Goal: Communication & Community: Answer question/provide support

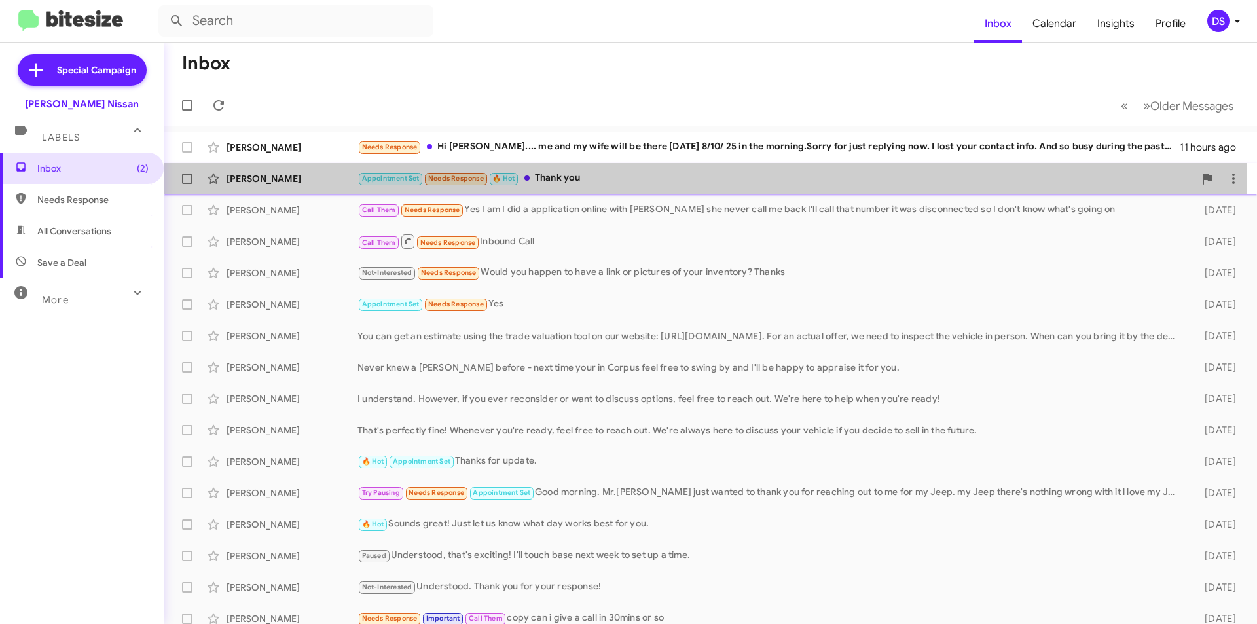
click at [576, 175] on div "Appointment Set Needs Response 🔥 Hot Thank you" at bounding box center [776, 178] width 837 height 15
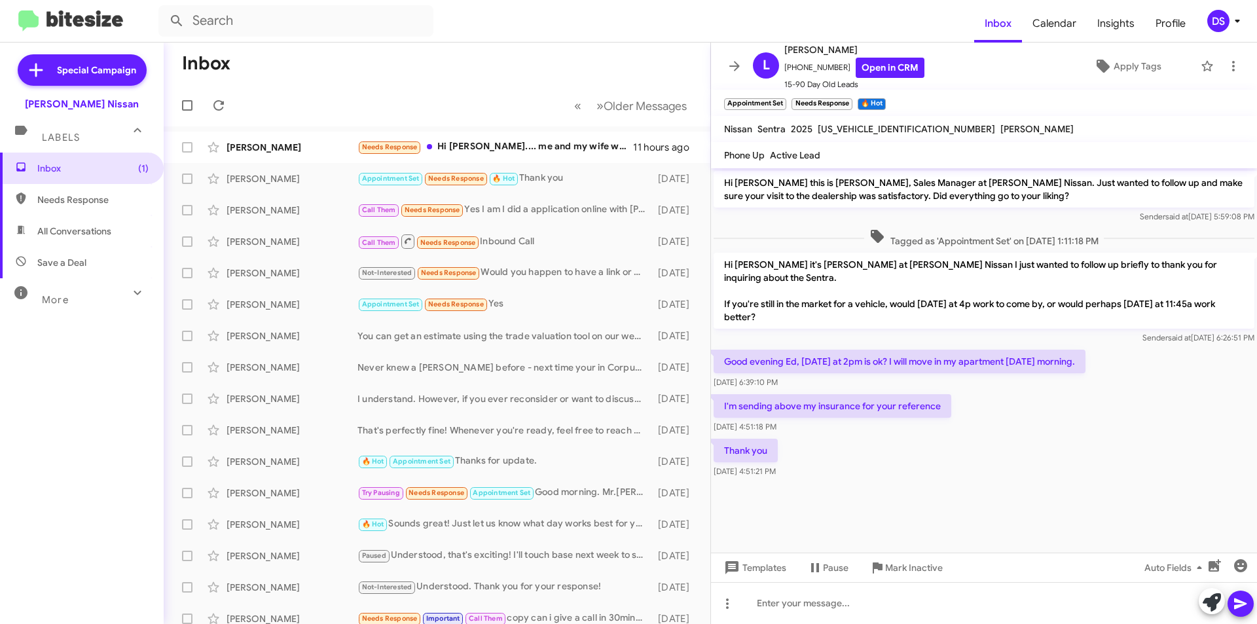
click at [98, 261] on span "Save a Deal" at bounding box center [82, 262] width 164 height 31
type input "in:not-interested"
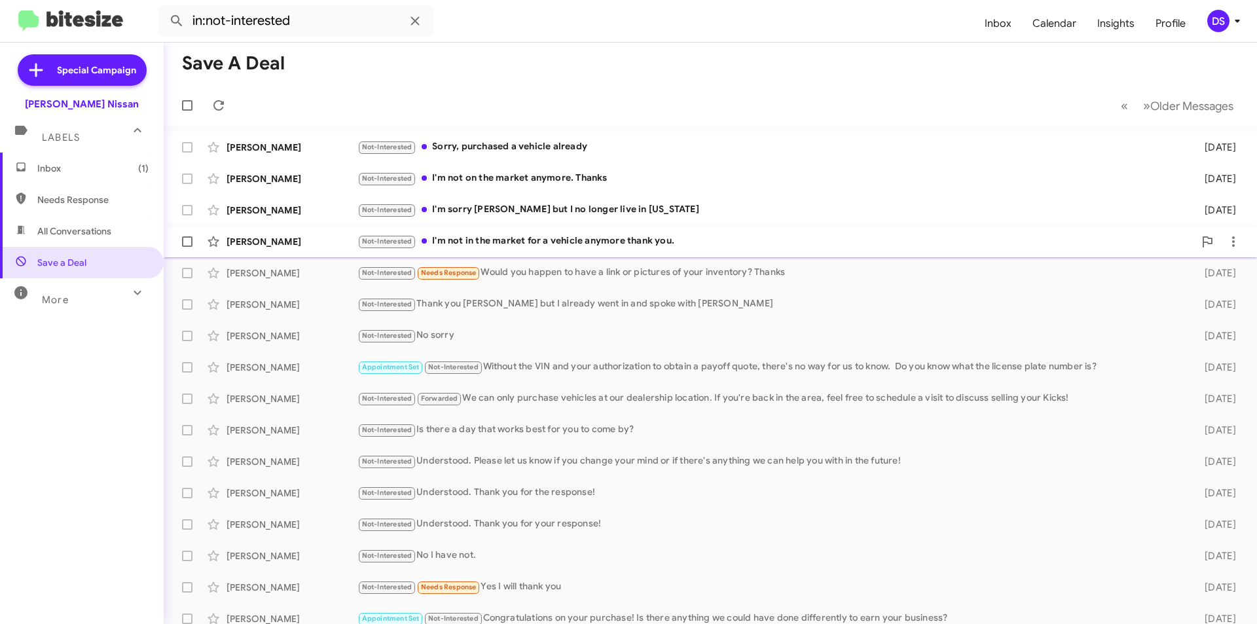
click at [524, 240] on div "Not-Interested I'm not in the market for a vehicle anymore thank you." at bounding box center [776, 241] width 837 height 15
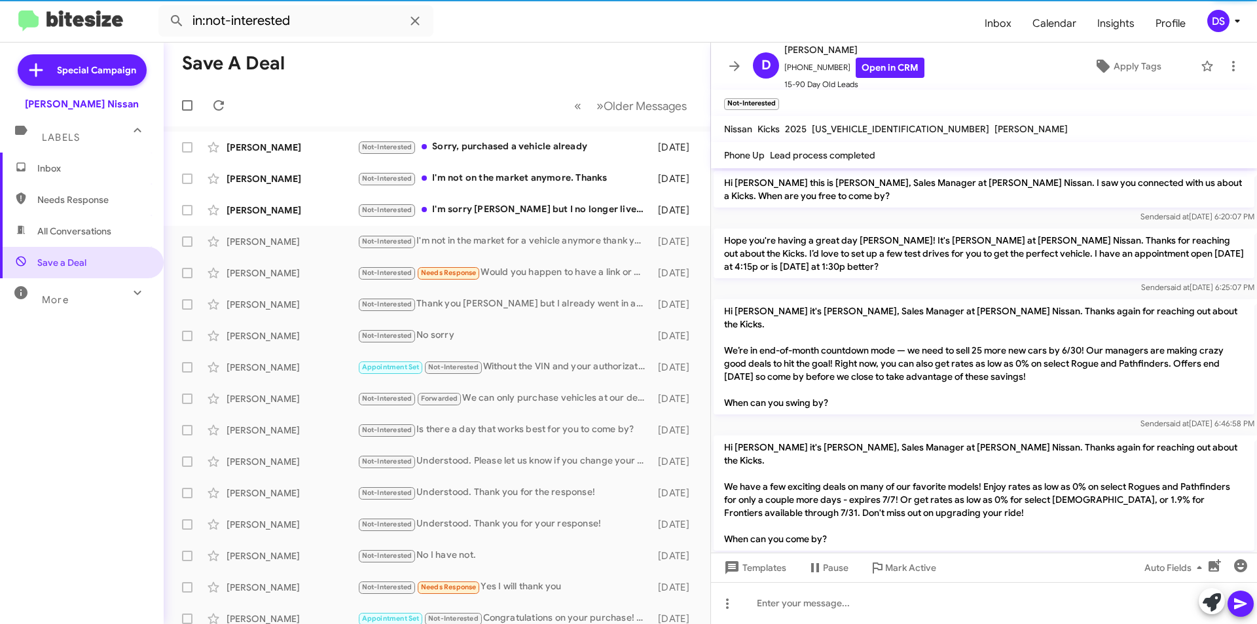
scroll to position [941, 0]
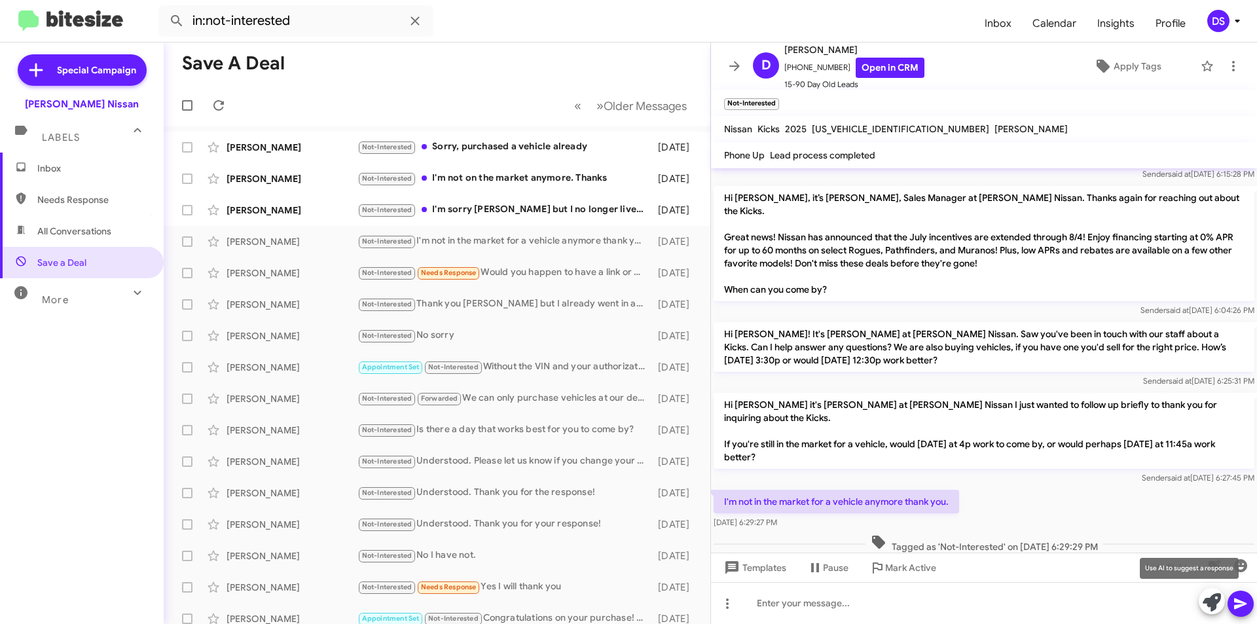
click at [1214, 604] on icon at bounding box center [1212, 602] width 18 height 18
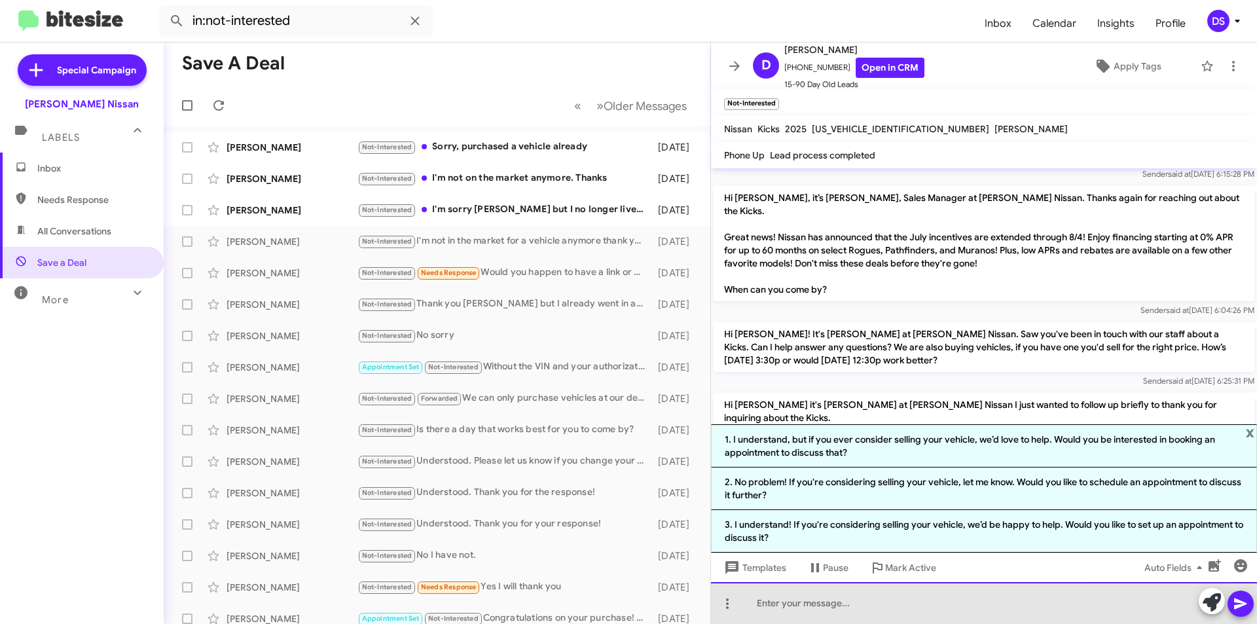
click at [838, 602] on div at bounding box center [984, 603] width 546 height 42
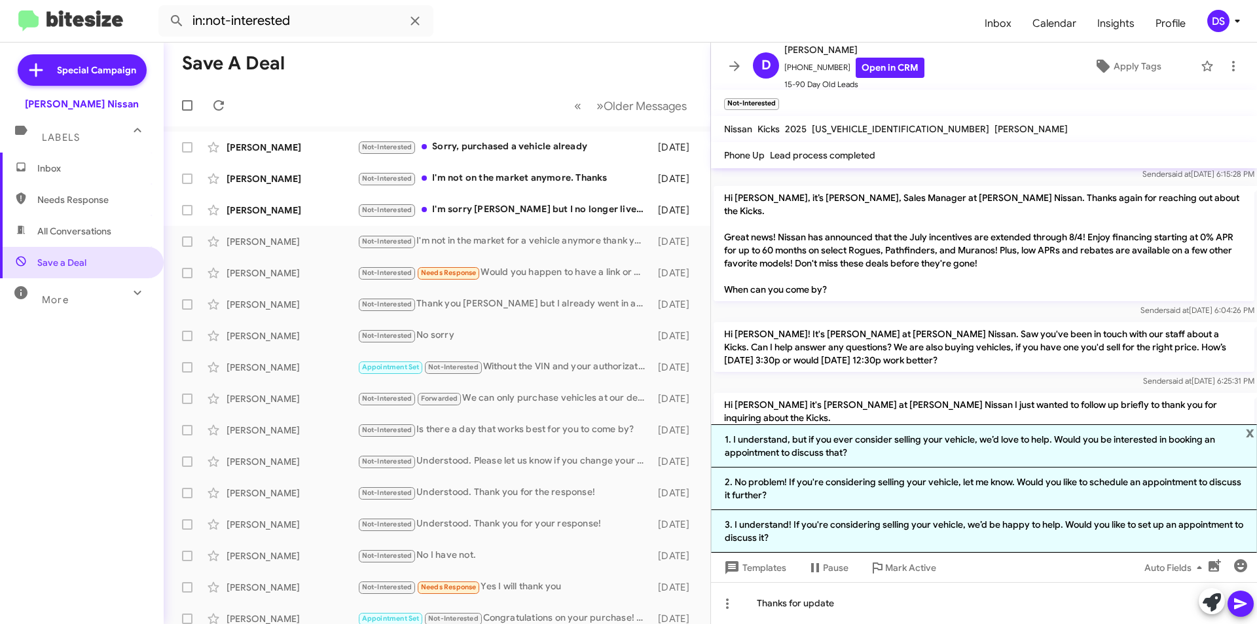
click at [1239, 600] on icon at bounding box center [1240, 603] width 12 height 11
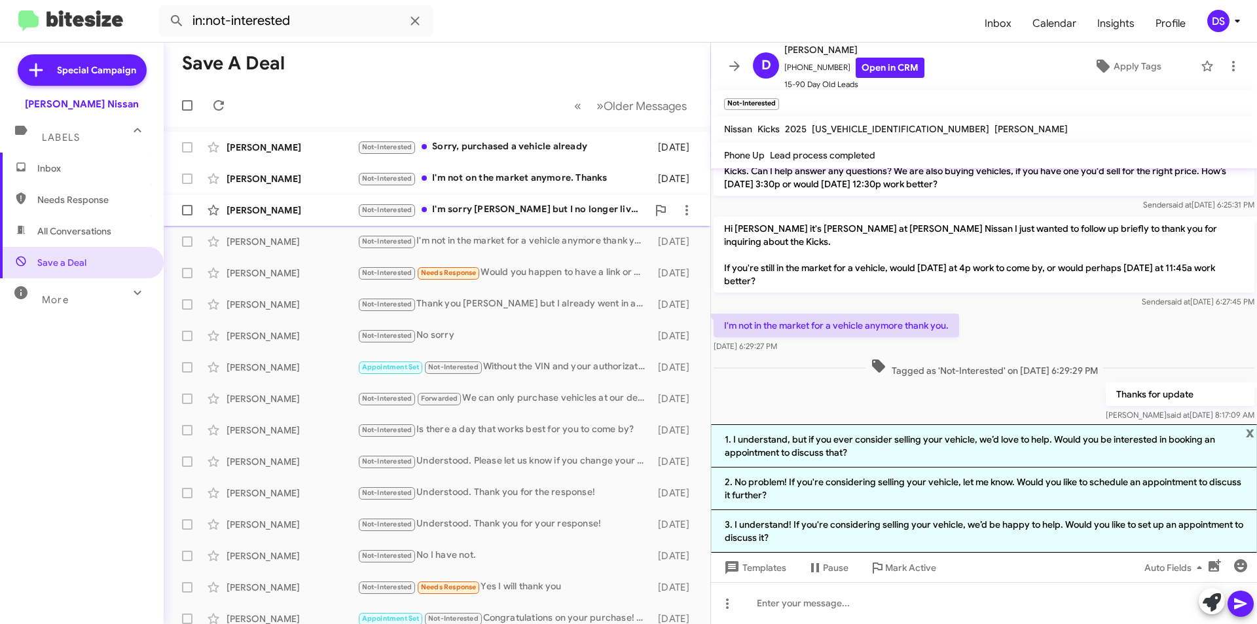
click at [451, 207] on div "Not-Interested I'm sorry [PERSON_NAME] but I no longer live in [US_STATE]" at bounding box center [503, 209] width 290 height 15
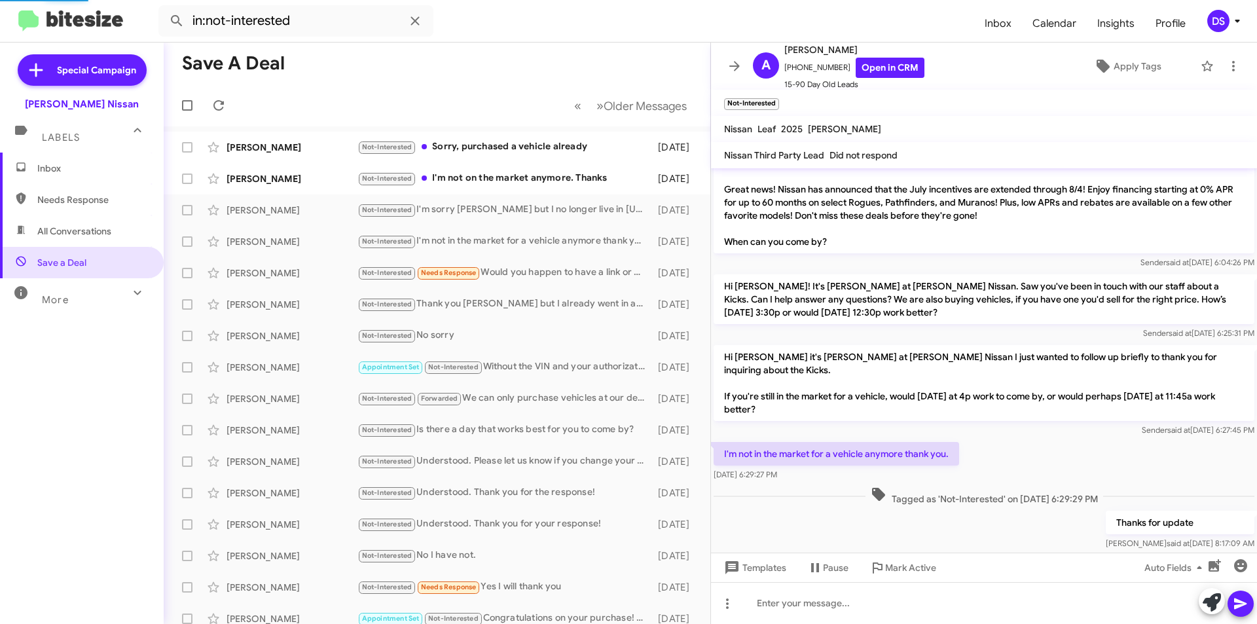
scroll to position [727, 0]
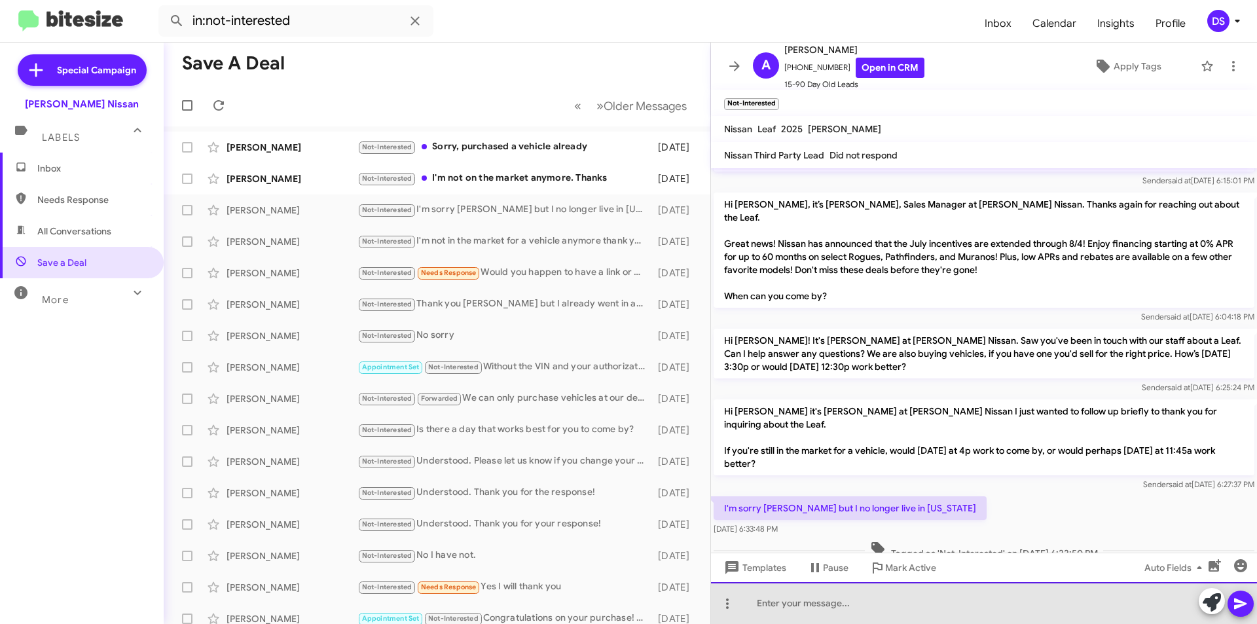
click at [795, 610] on div at bounding box center [984, 603] width 546 height 42
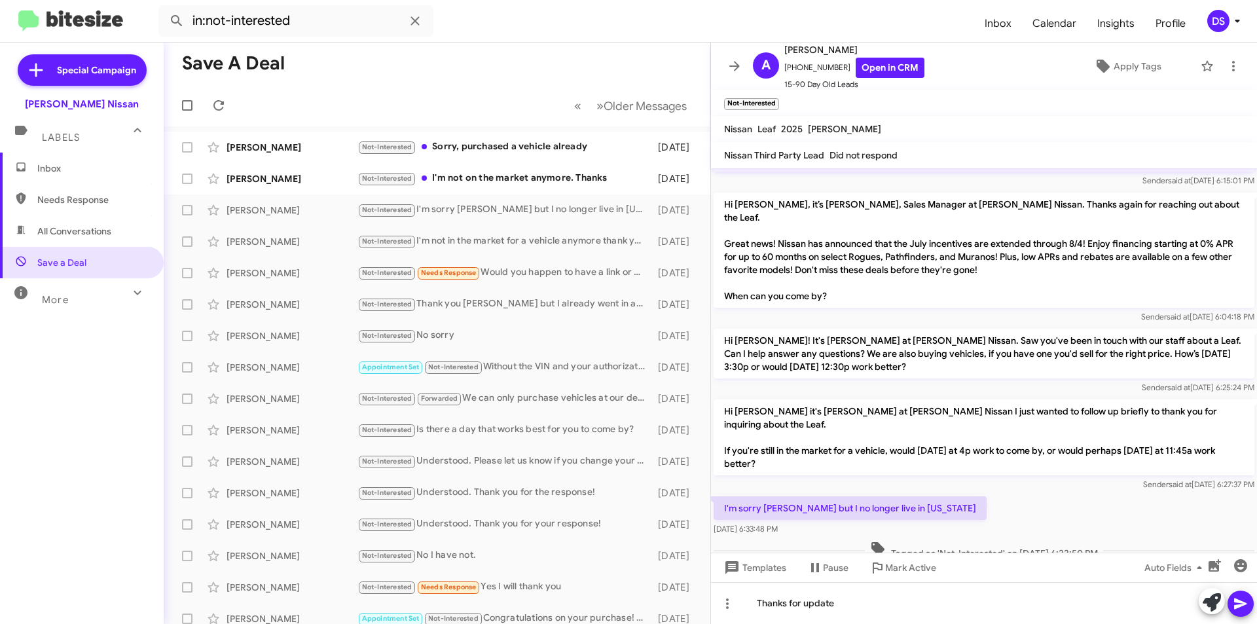
click at [1243, 605] on icon at bounding box center [1240, 603] width 12 height 11
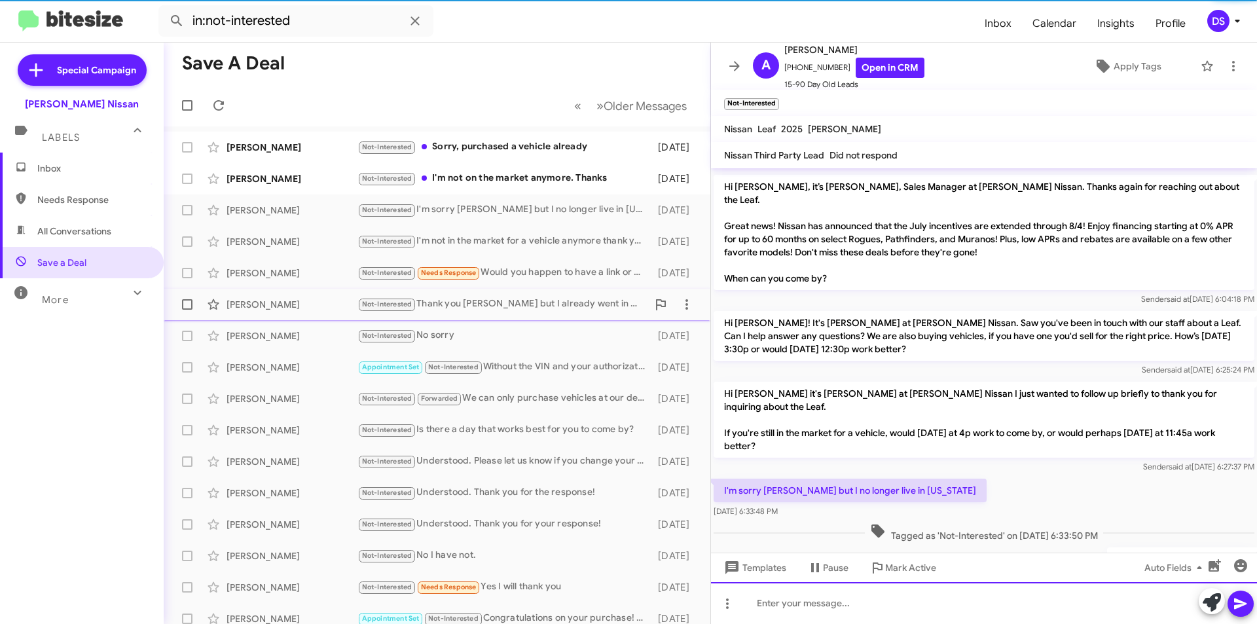
scroll to position [775, 0]
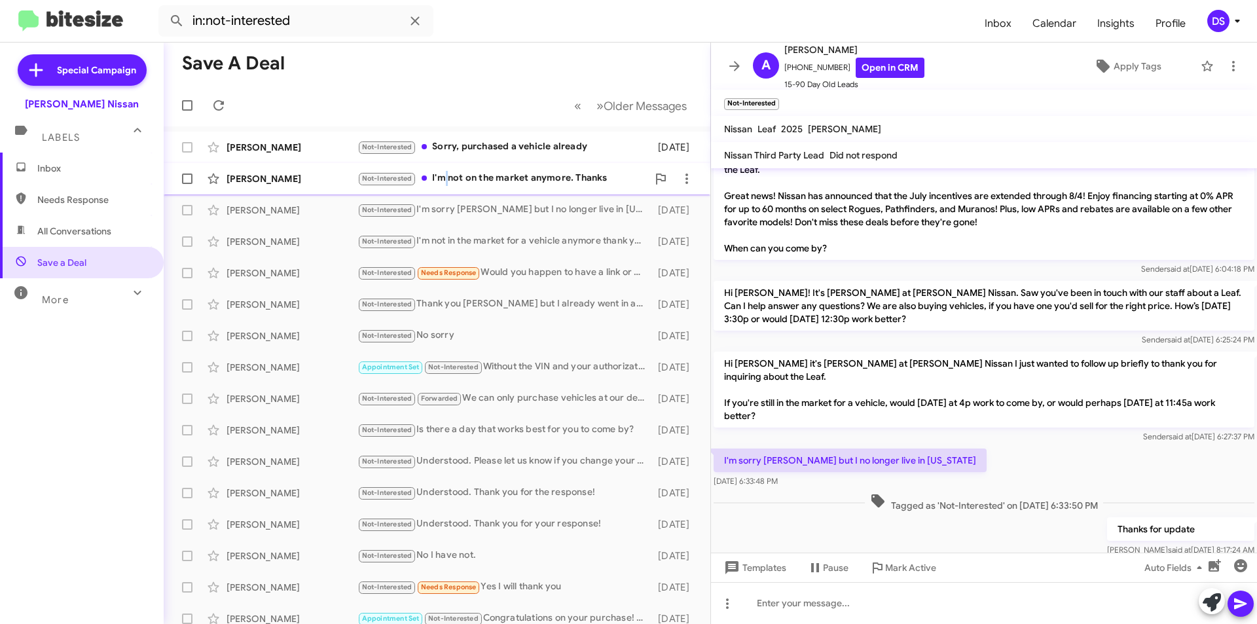
click at [445, 175] on div "Not-Interested I'm not on the market anymore. Thanks" at bounding box center [503, 178] width 290 height 15
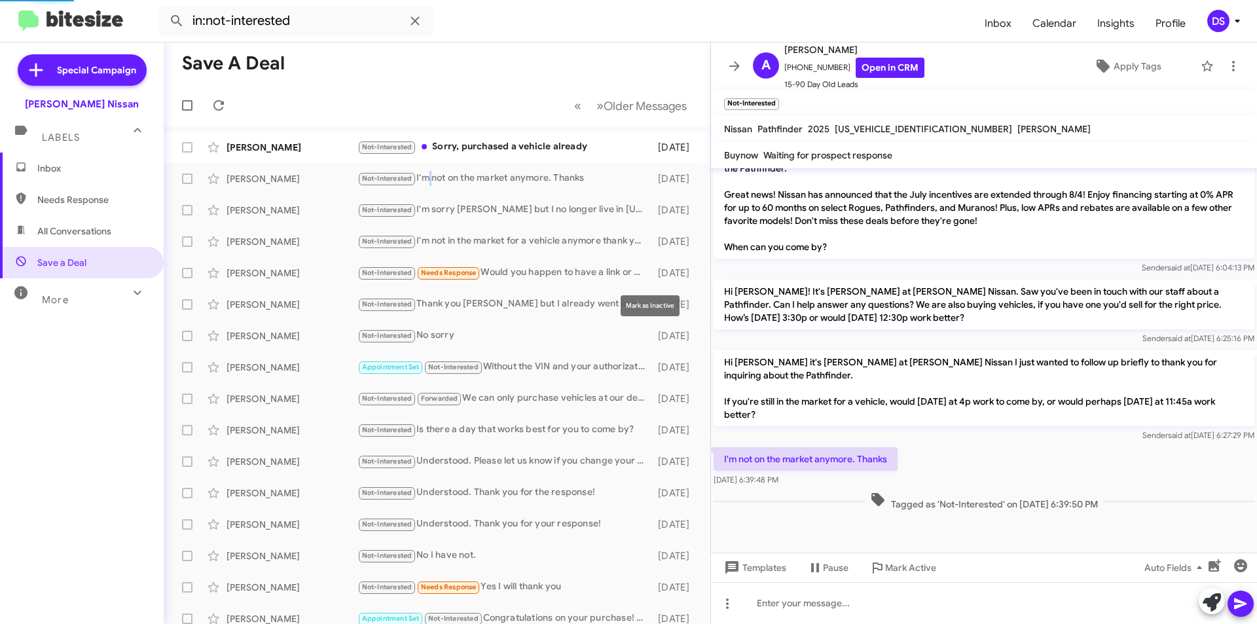
scroll to position [614, 0]
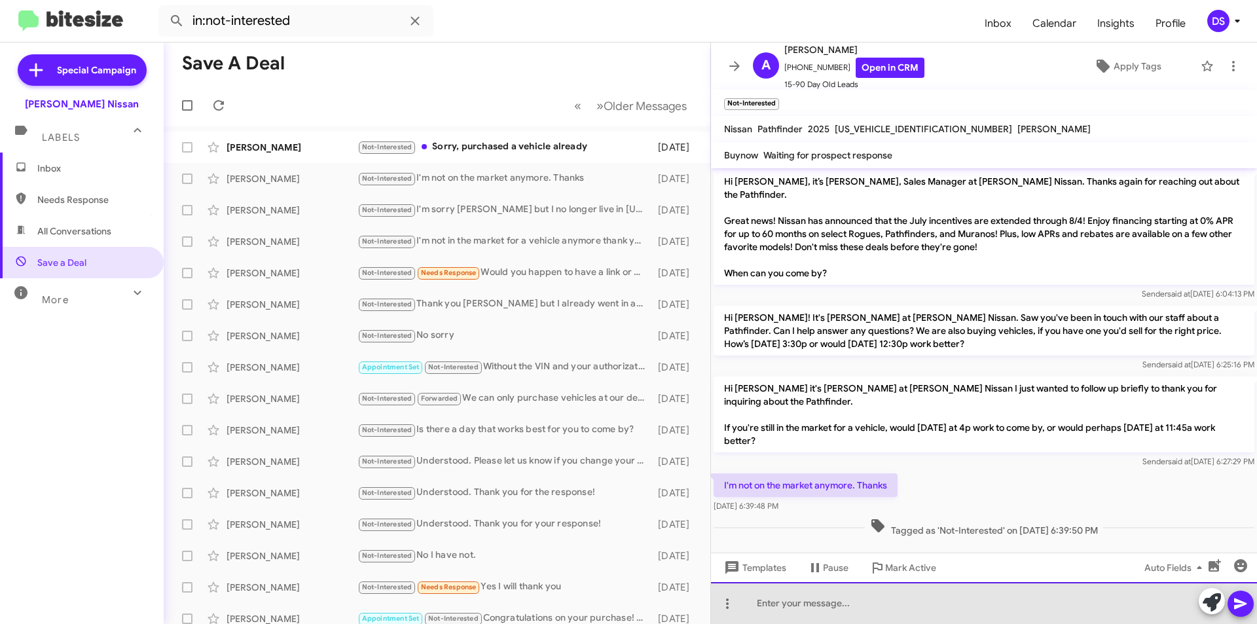
click at [781, 607] on div at bounding box center [984, 603] width 546 height 42
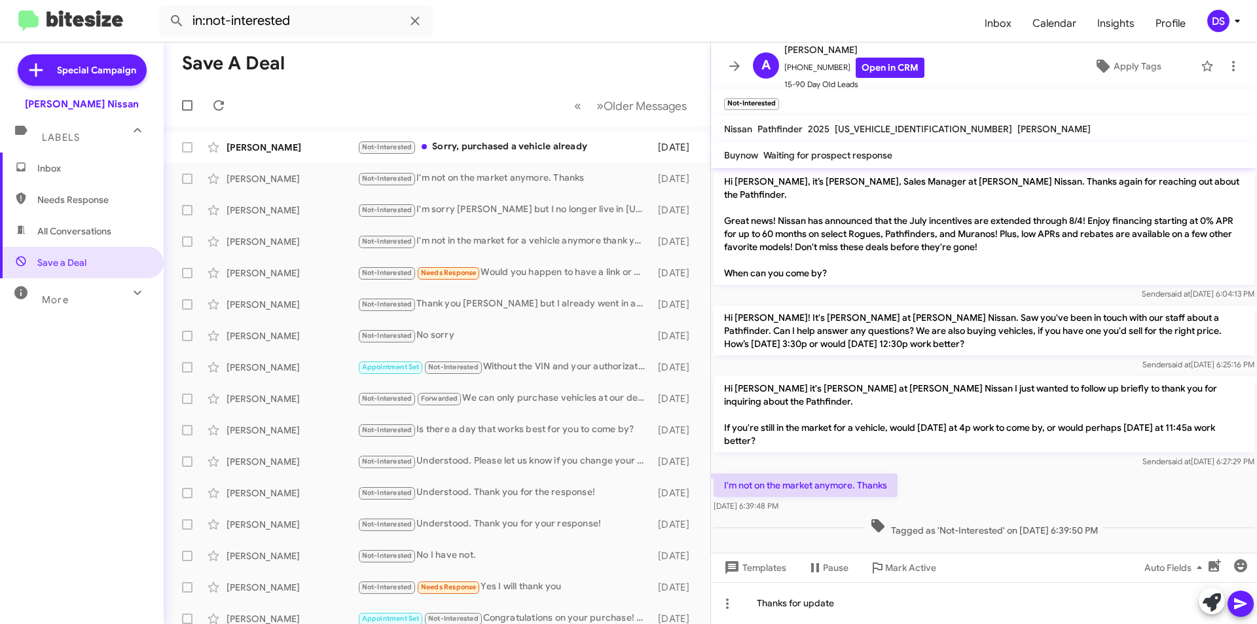
click at [1245, 597] on icon at bounding box center [1241, 604] width 16 height 16
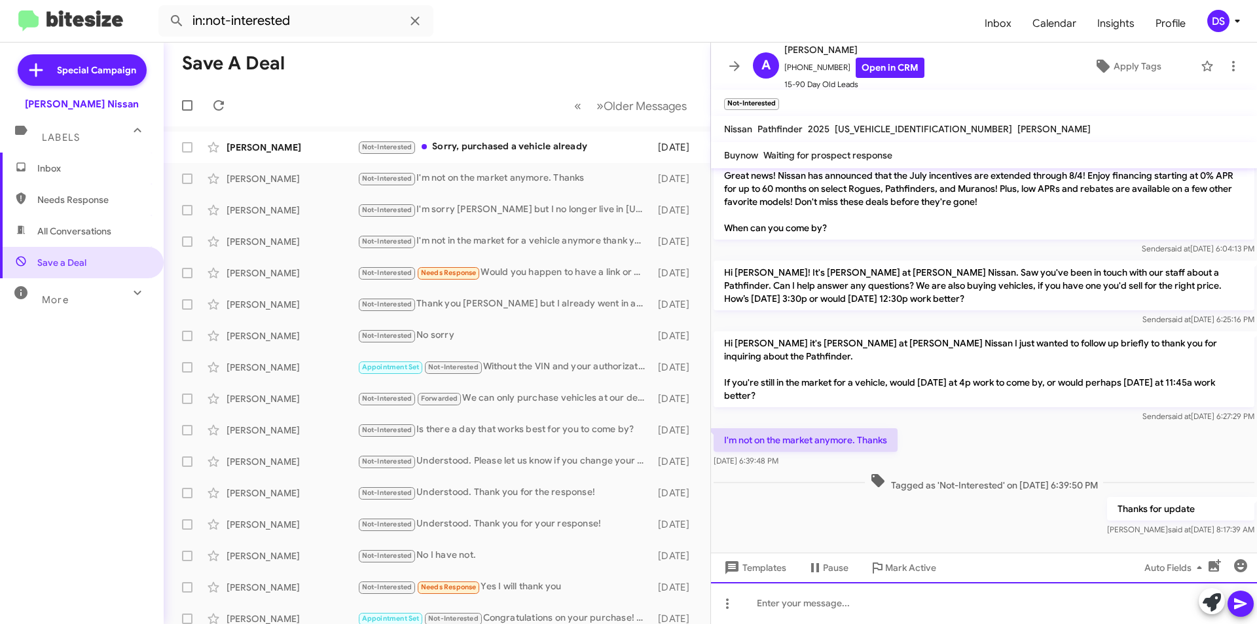
scroll to position [662, 0]
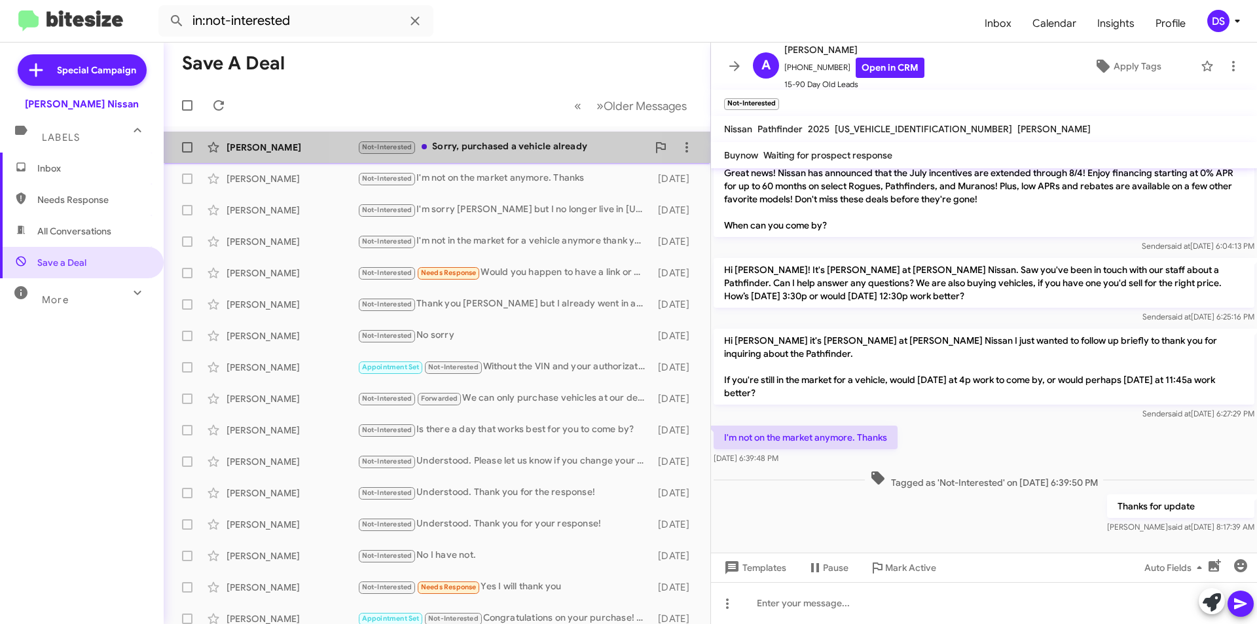
click at [483, 137] on div "[PERSON_NAME] Not-Interested Sorry, purchased a vehicle already [DATE]" at bounding box center [437, 147] width 526 height 26
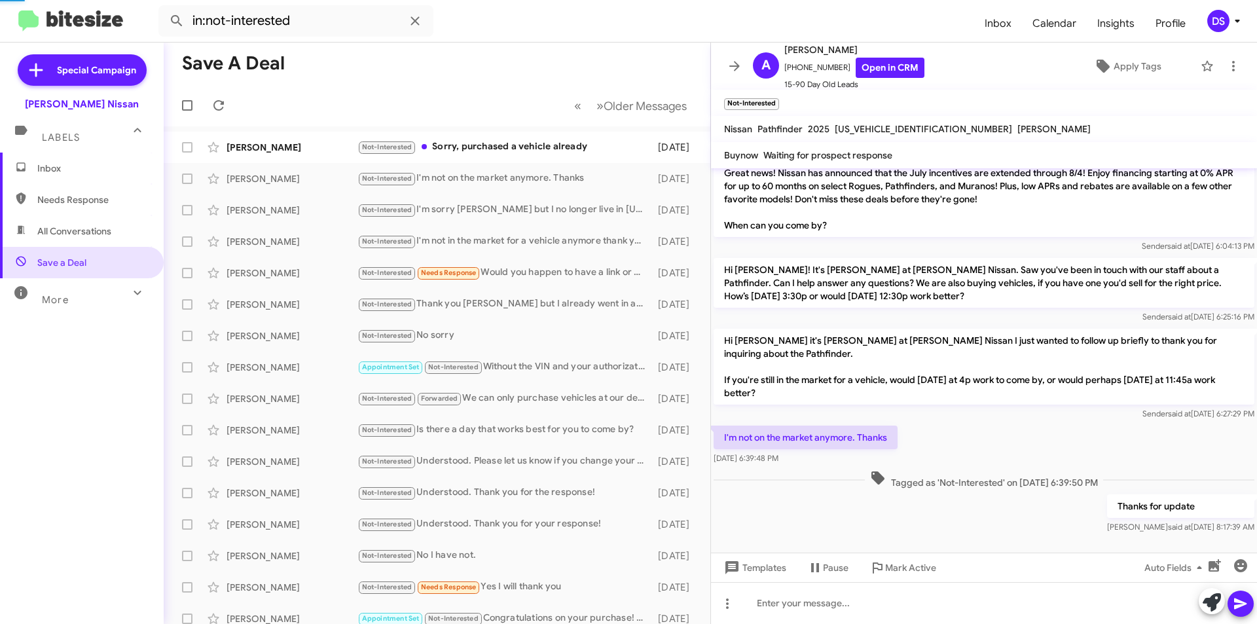
scroll to position [501, 0]
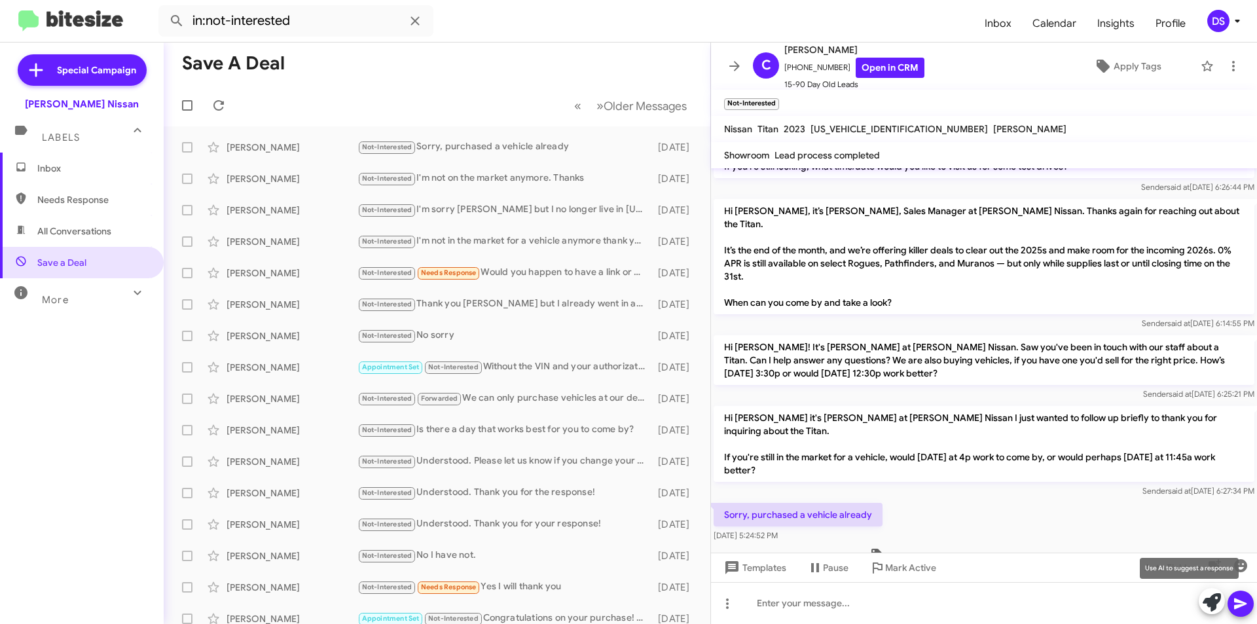
click at [1214, 604] on icon at bounding box center [1212, 602] width 18 height 18
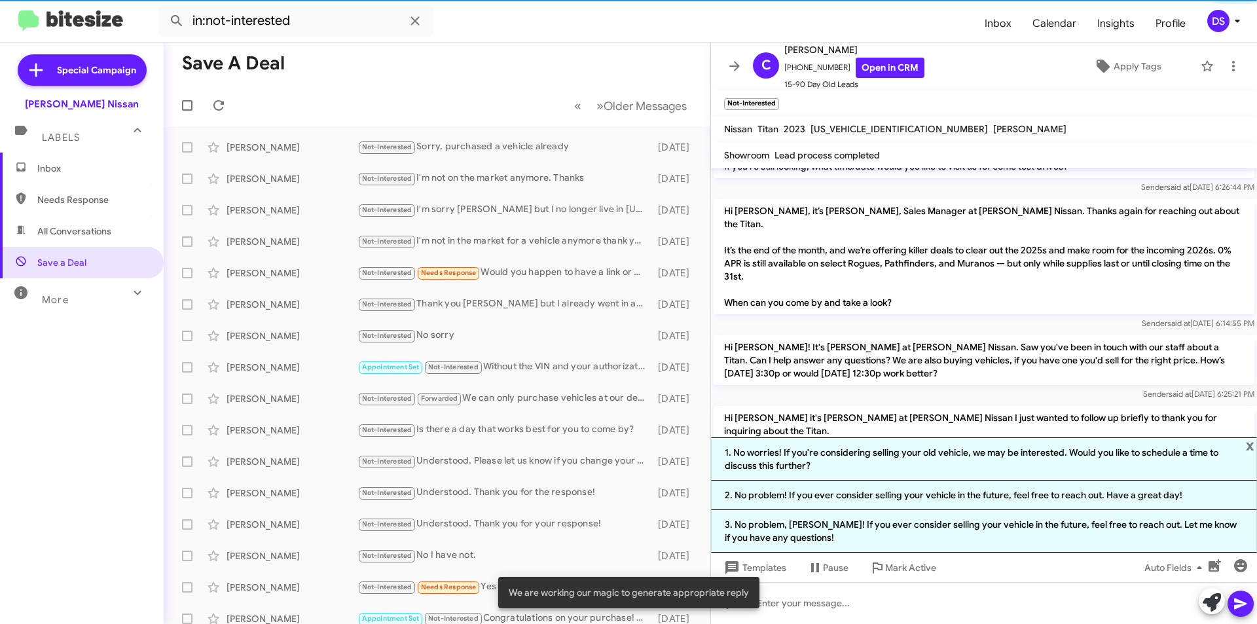
scroll to position [616, 0]
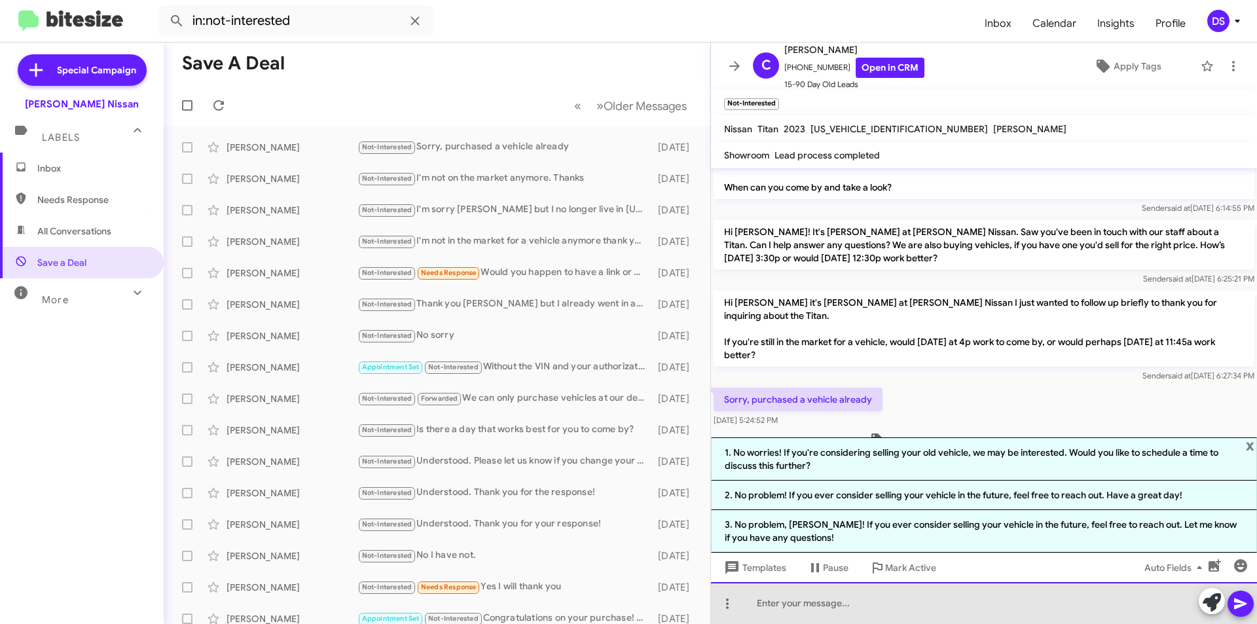
click at [786, 598] on div at bounding box center [984, 603] width 546 height 42
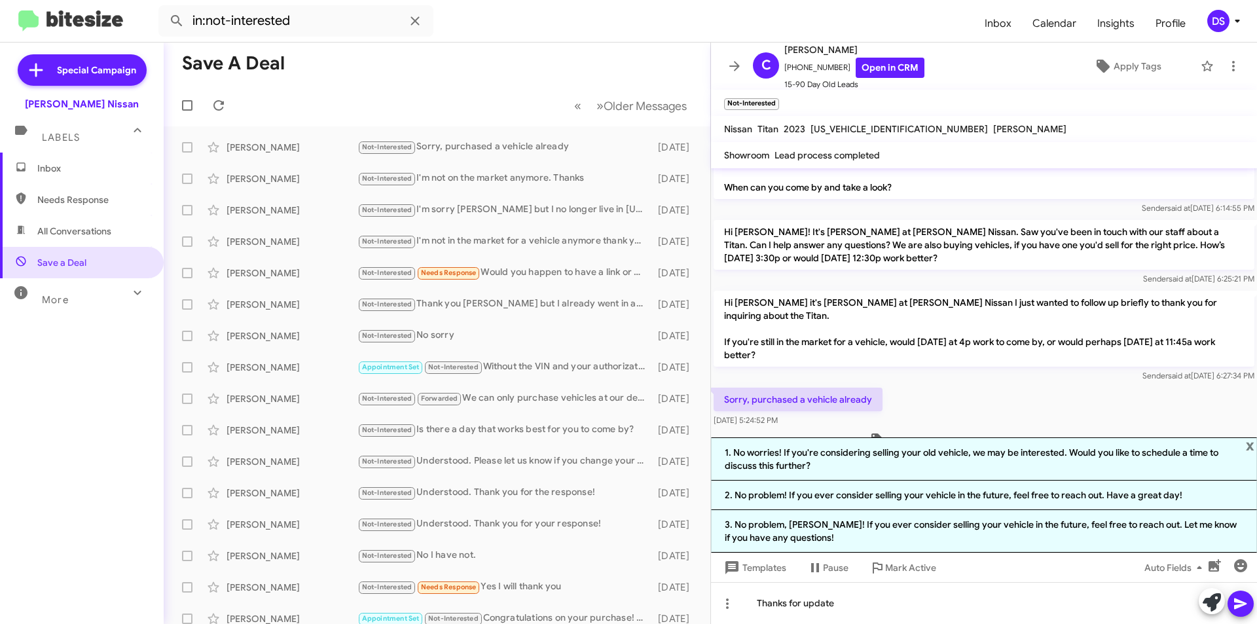
click at [1243, 601] on icon at bounding box center [1241, 604] width 16 height 16
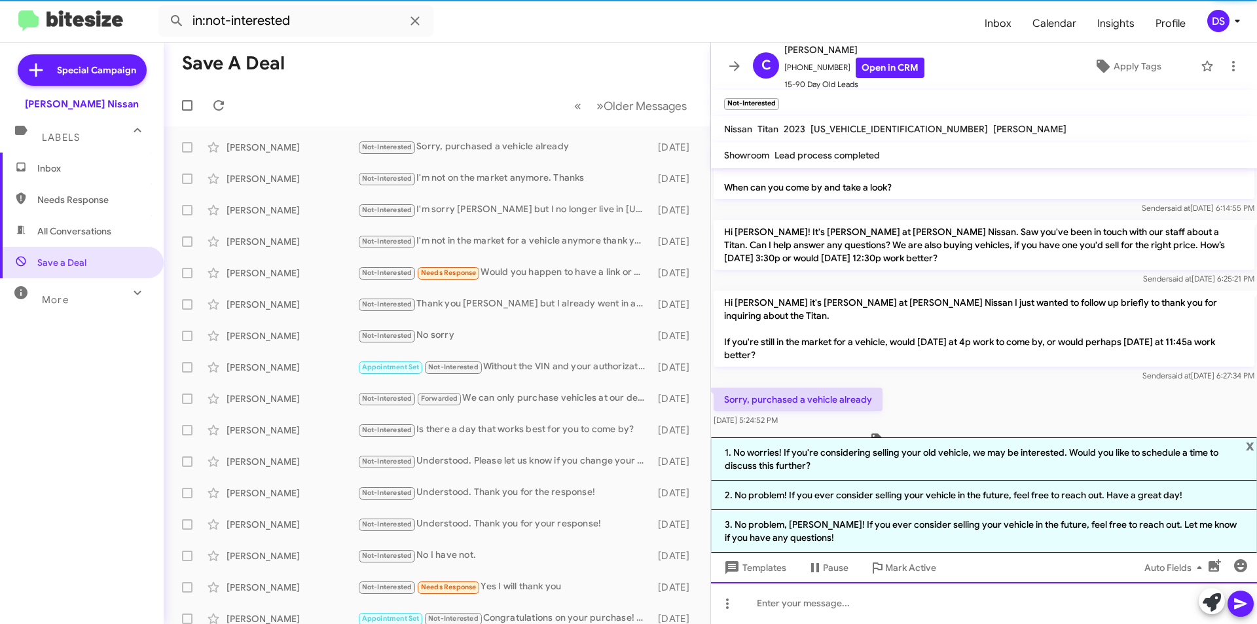
scroll to position [0, 0]
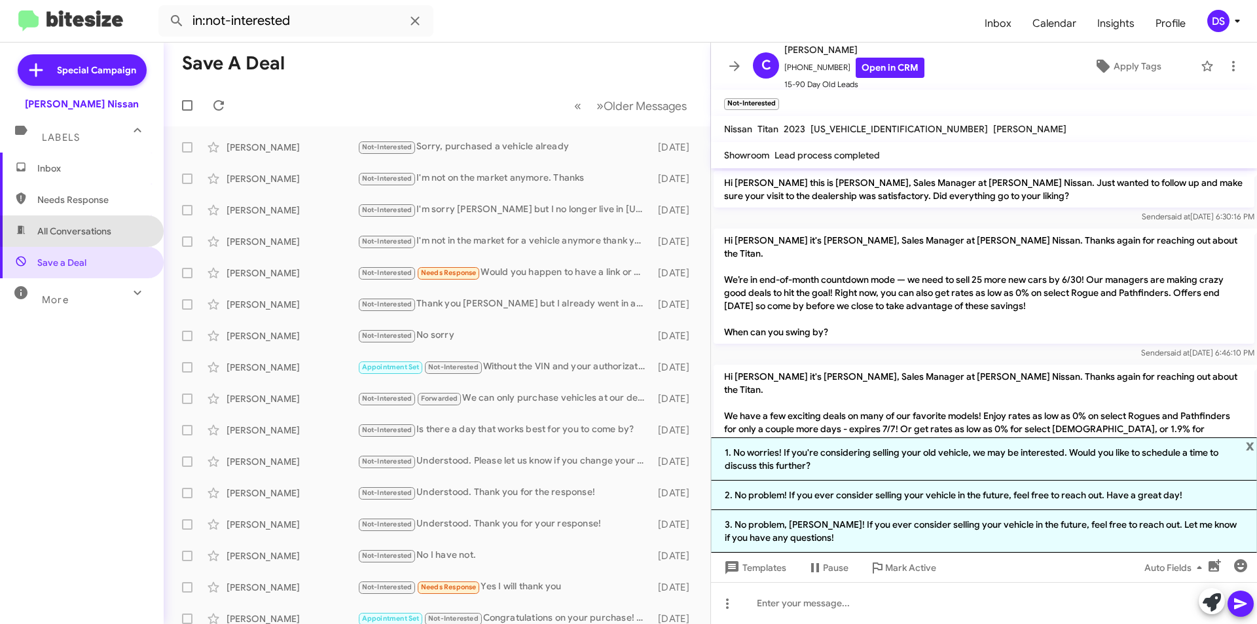
click at [119, 228] on span "All Conversations" at bounding box center [82, 230] width 164 height 31
type input "in:all-conversations"
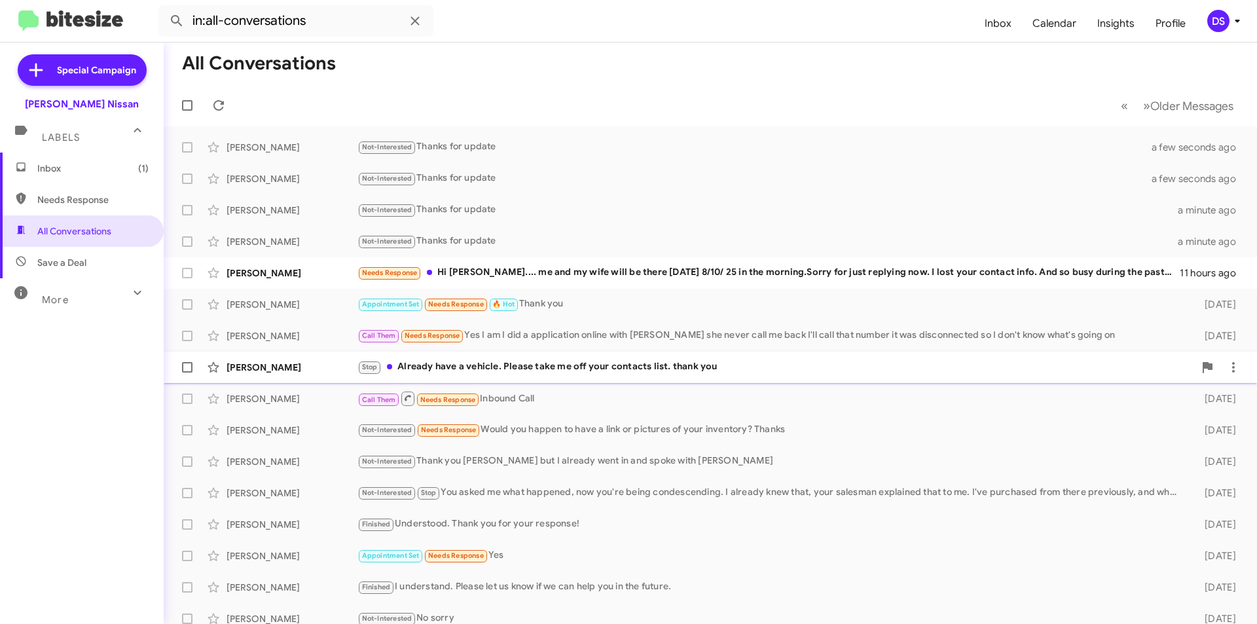
click at [350, 363] on div "[PERSON_NAME]" at bounding box center [292, 367] width 131 height 13
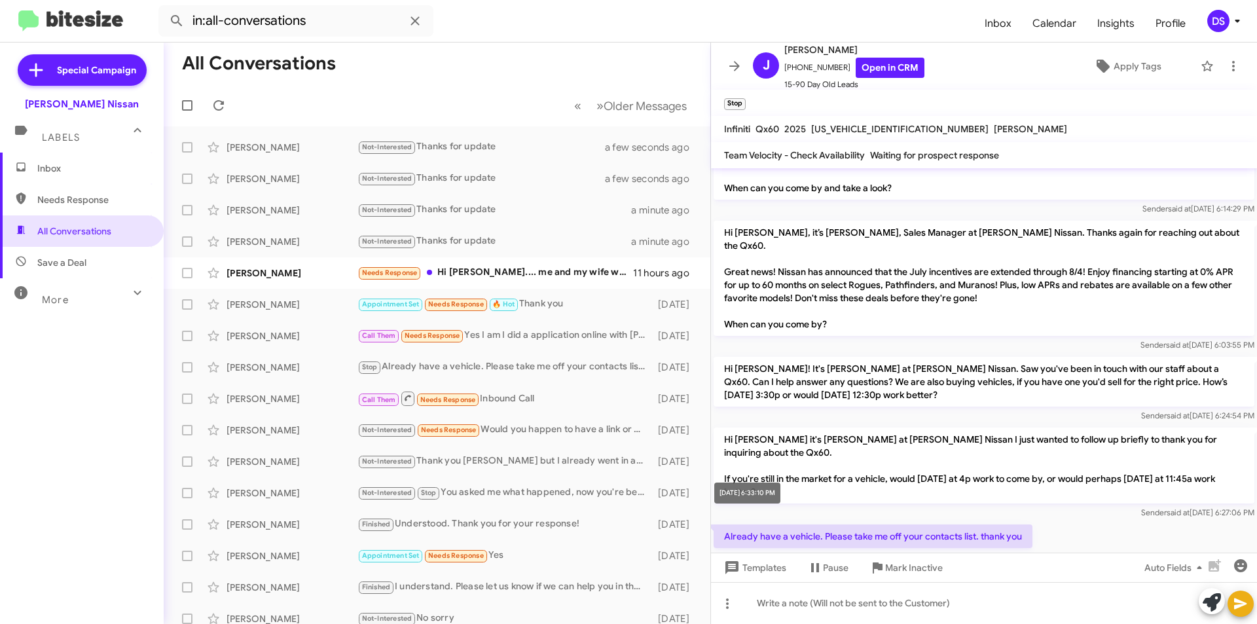
scroll to position [260, 0]
click at [778, 606] on div at bounding box center [984, 603] width 546 height 42
click at [1242, 607] on icon at bounding box center [1241, 604] width 16 height 16
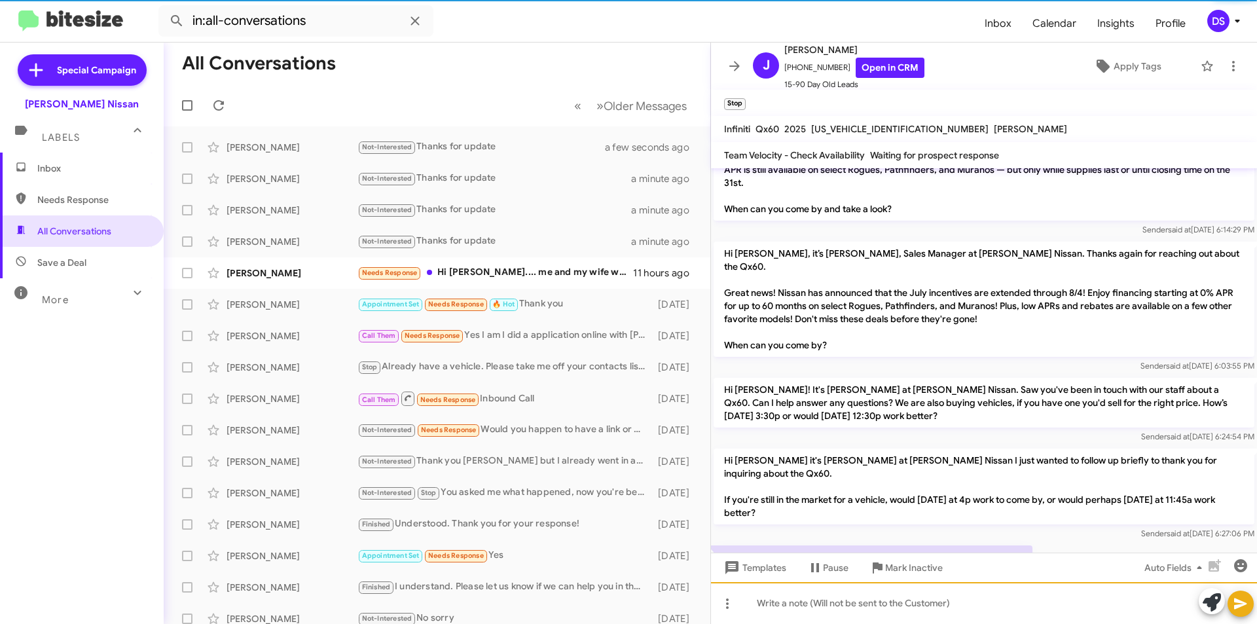
scroll to position [318, 0]
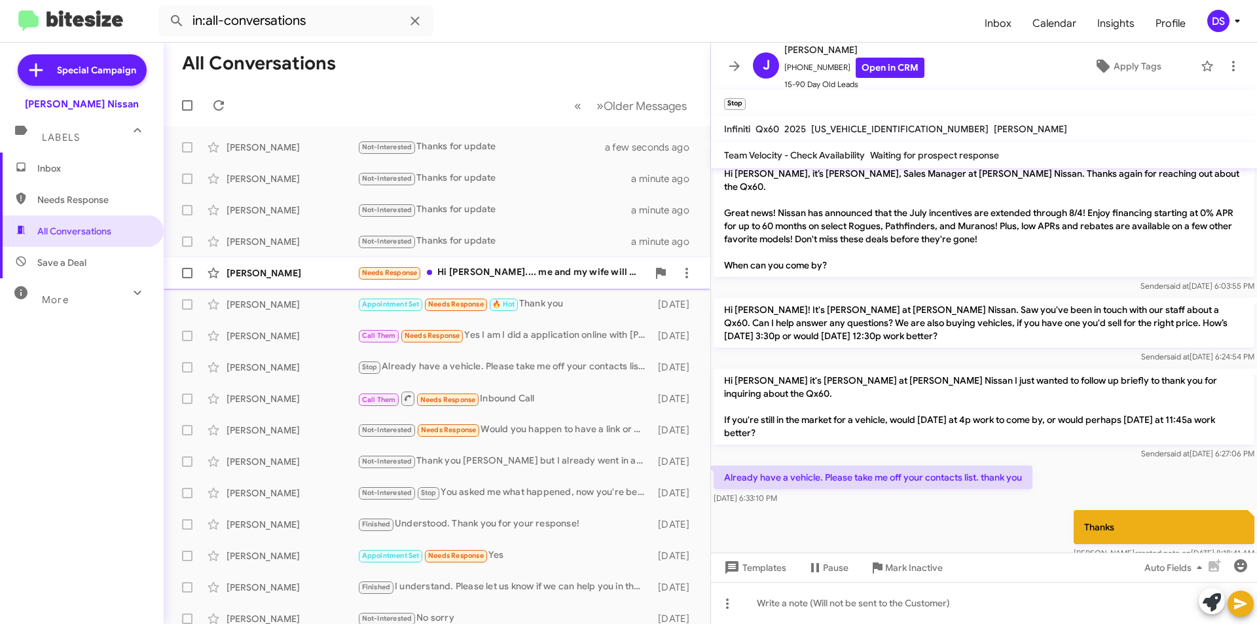
click at [331, 270] on div "[PERSON_NAME]" at bounding box center [292, 273] width 131 height 13
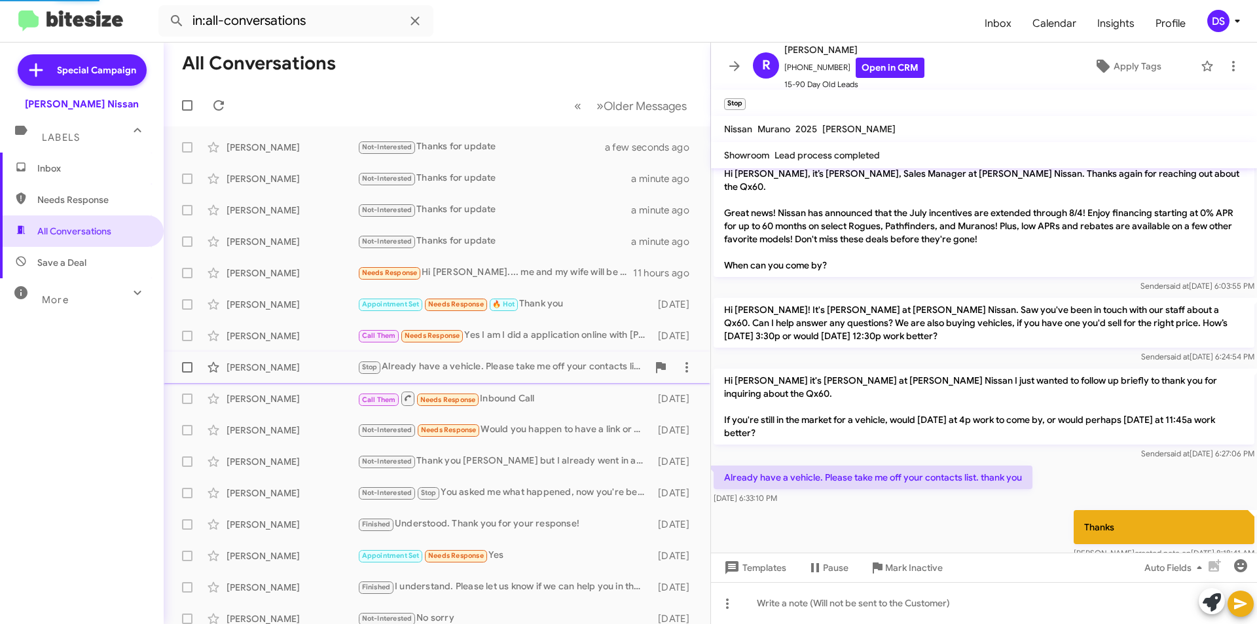
scroll to position [1183, 0]
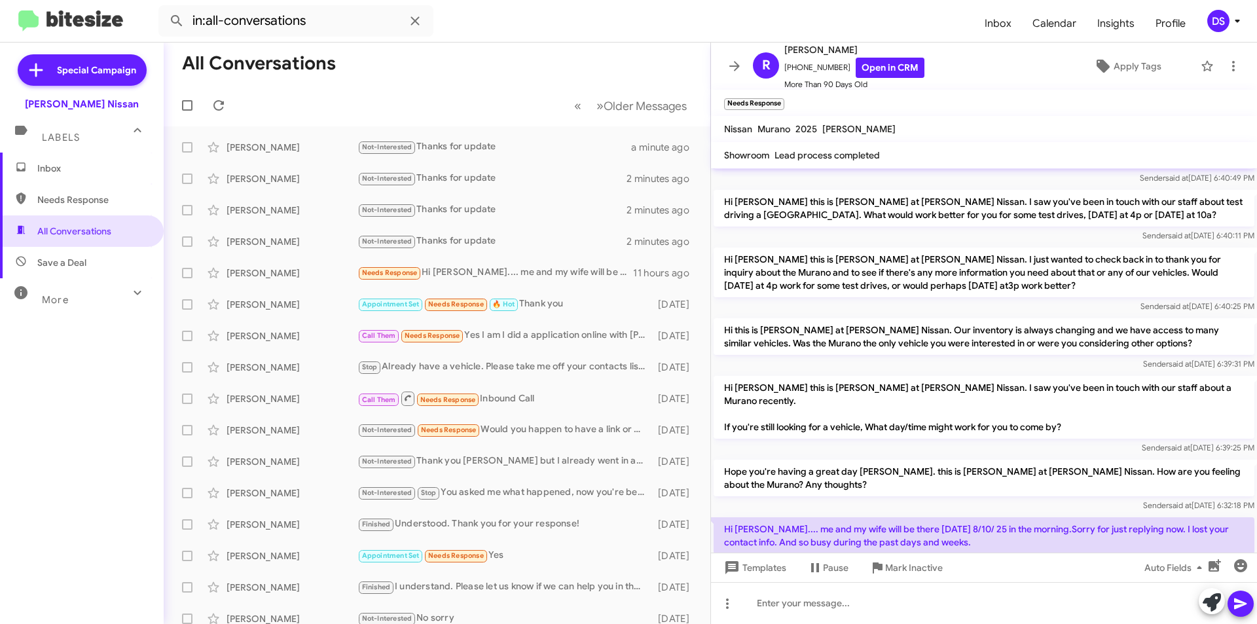
click at [1225, 18] on div "DS" at bounding box center [1218, 21] width 22 height 22
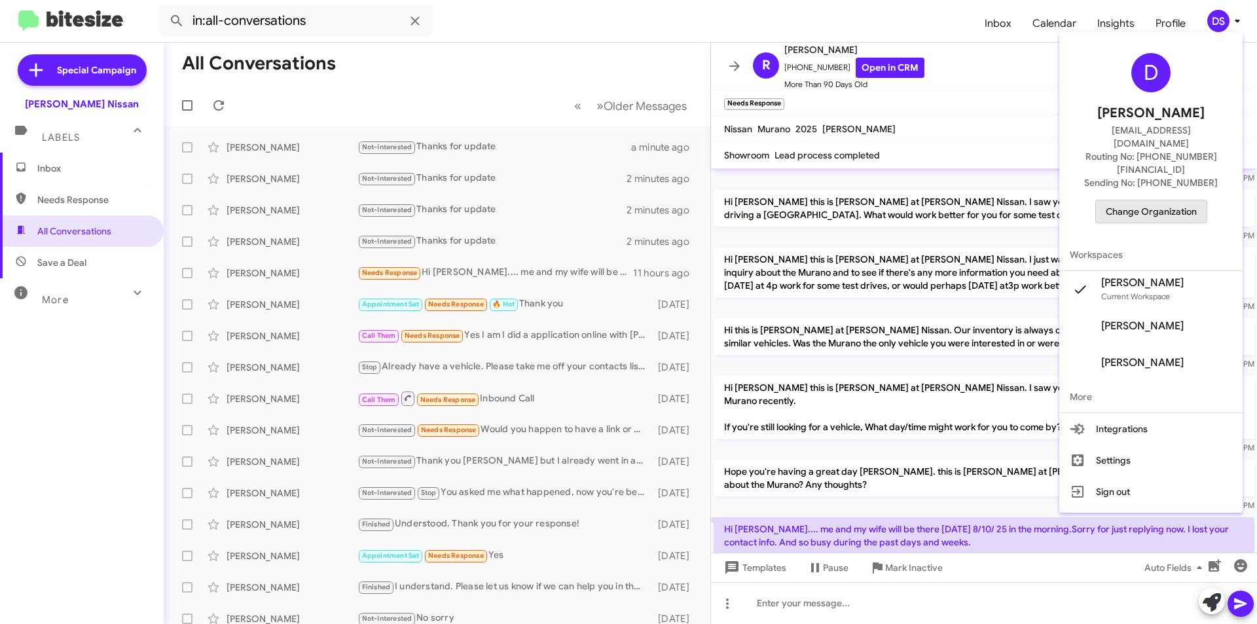
click at [1177, 200] on span "Change Organization" at bounding box center [1151, 211] width 91 height 22
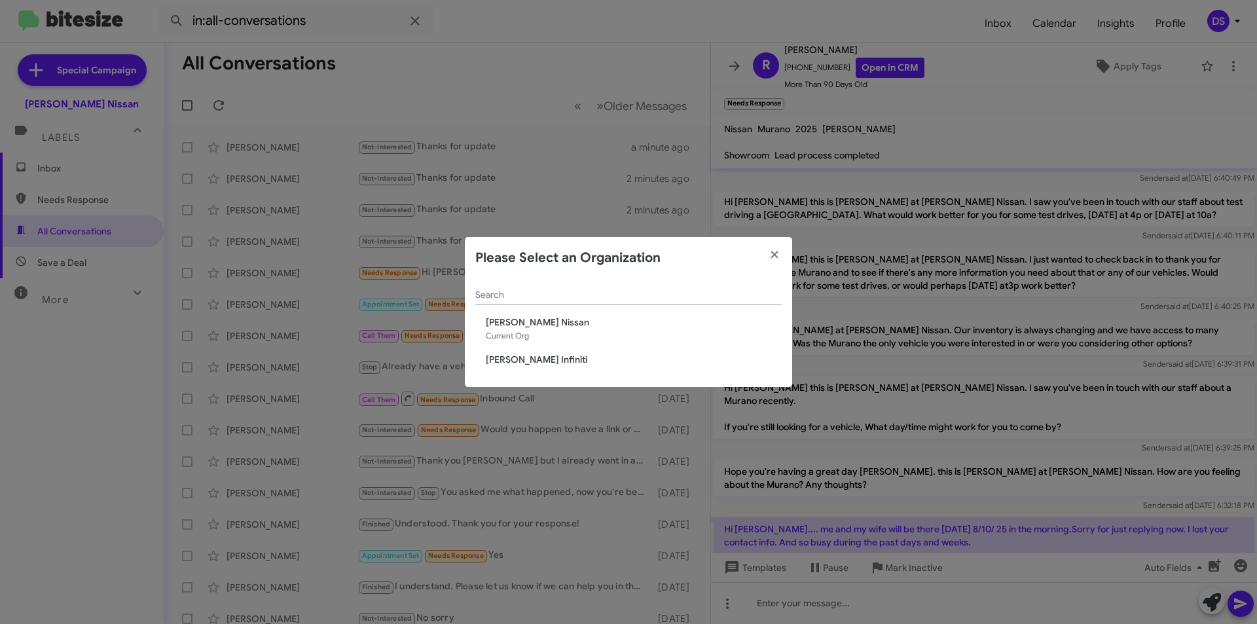
click at [545, 353] on span "[PERSON_NAME] Infiniti" at bounding box center [634, 359] width 296 height 13
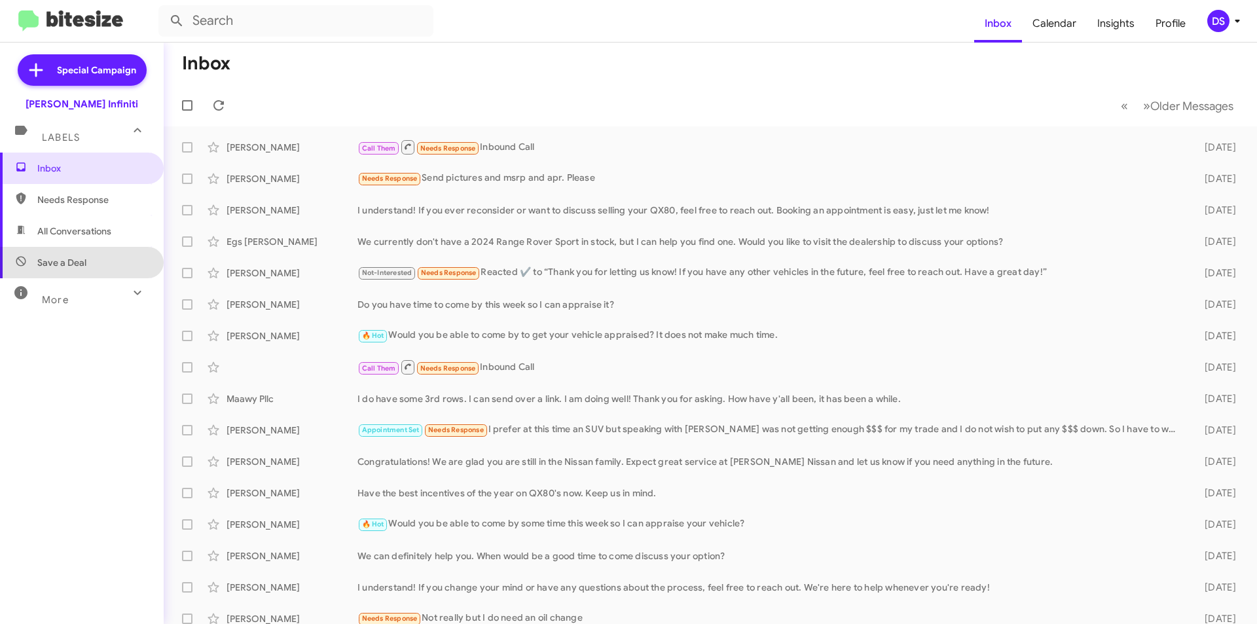
click at [84, 262] on span "Save a Deal" at bounding box center [61, 262] width 49 height 13
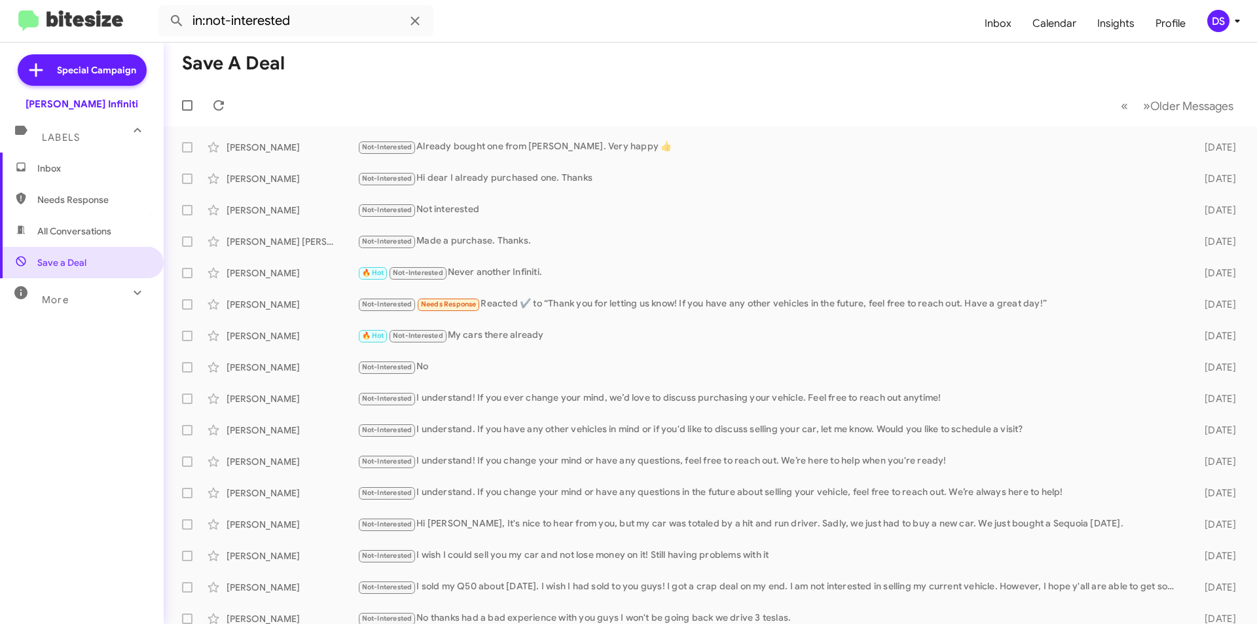
click at [83, 230] on span "All Conversations" at bounding box center [74, 231] width 74 height 13
type input "in:all-conversations"
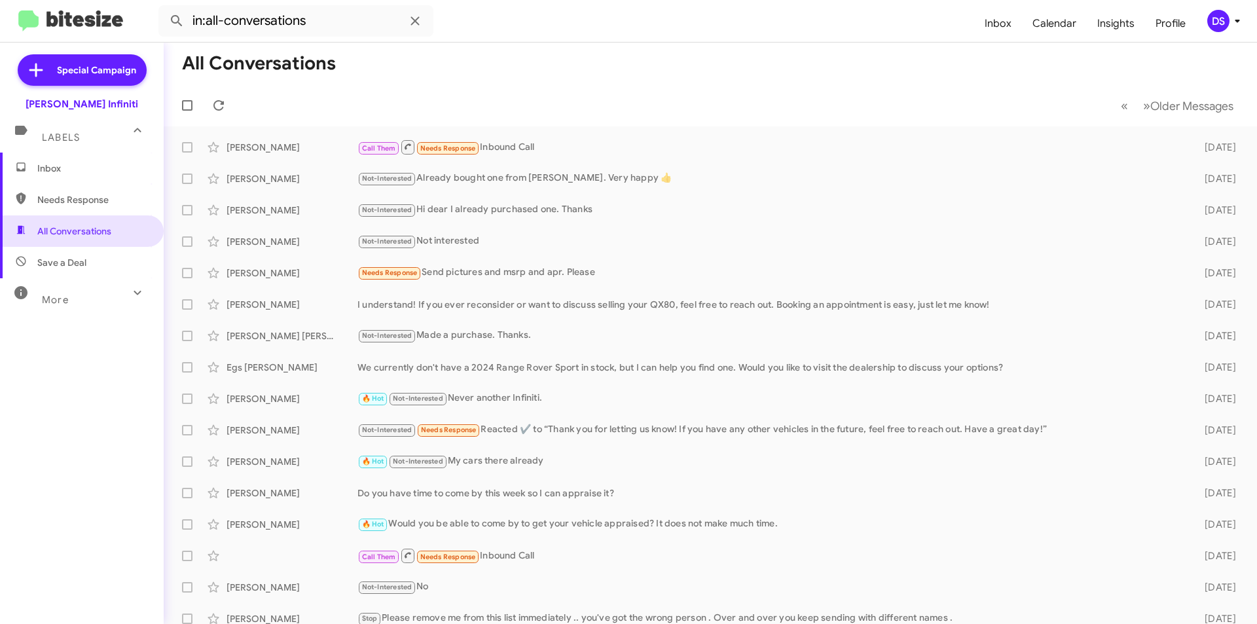
click at [1228, 15] on span "DS" at bounding box center [1226, 21] width 39 height 22
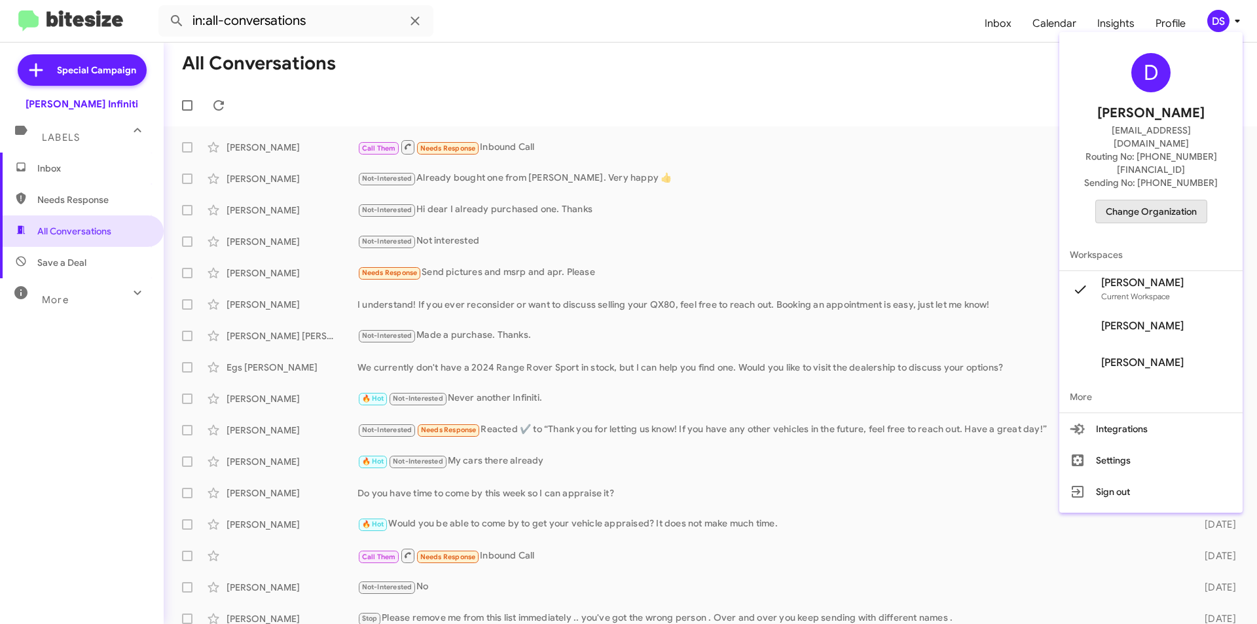
click at [1174, 200] on span "Change Organization" at bounding box center [1151, 211] width 91 height 22
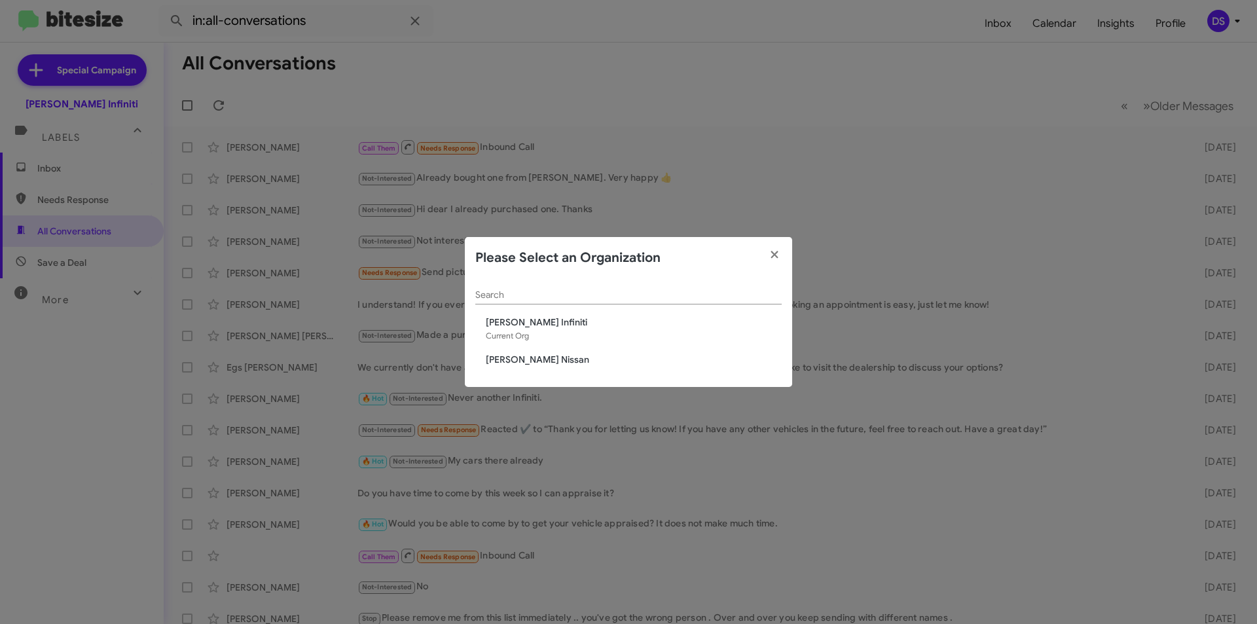
click at [522, 358] on span "[PERSON_NAME] Nissan" at bounding box center [634, 359] width 296 height 13
